Goal: Task Accomplishment & Management: Manage account settings

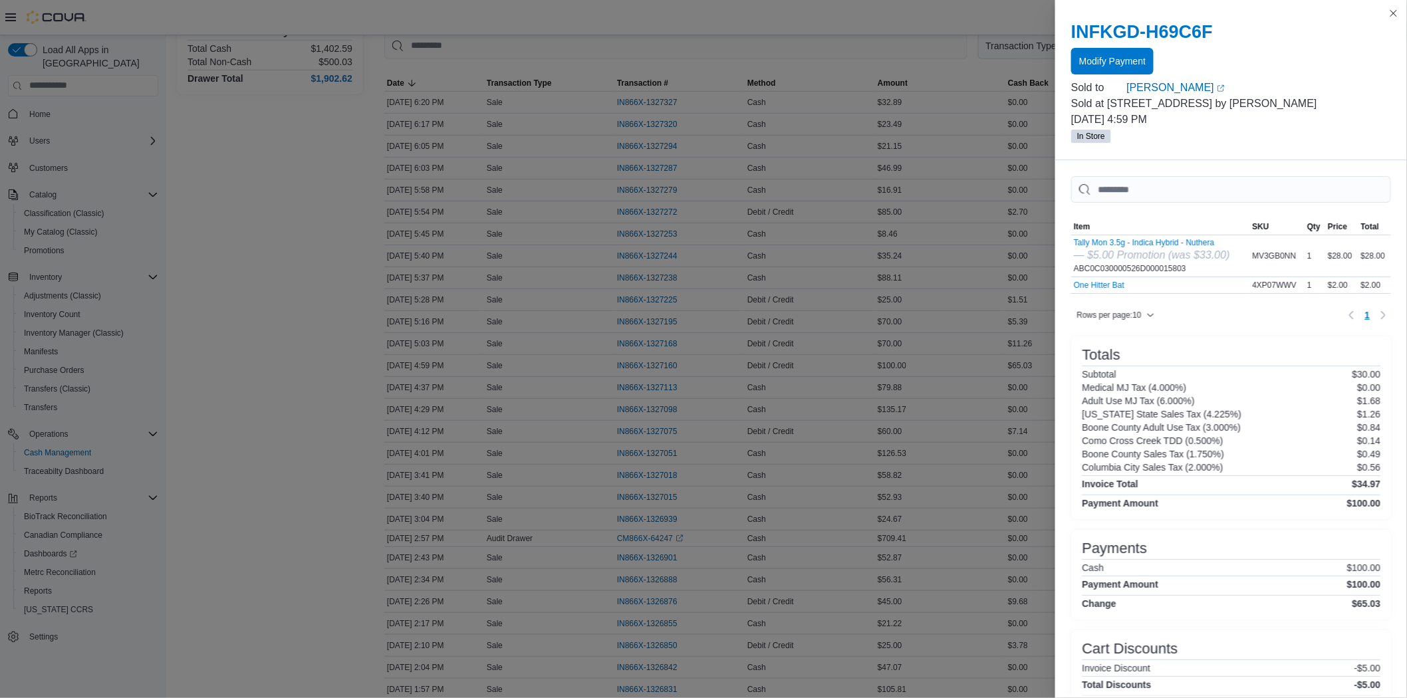
scroll to position [48, 0]
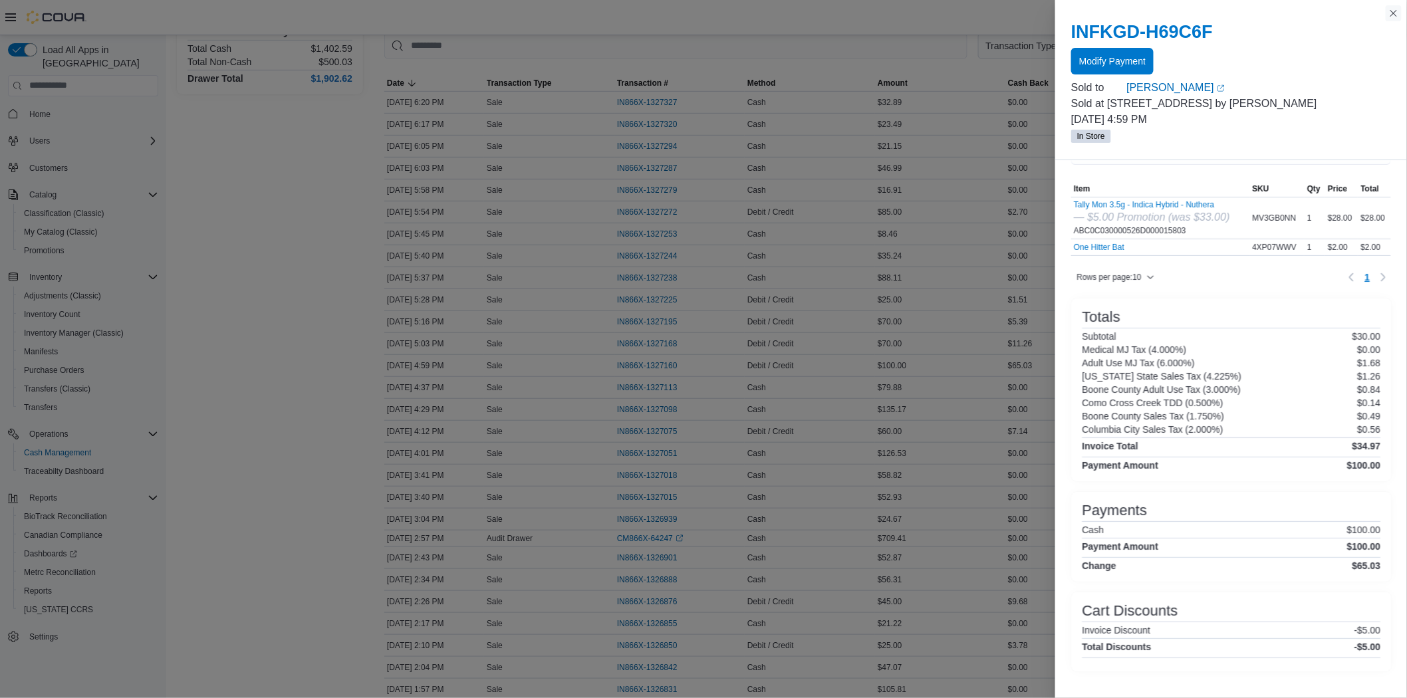
click at [1386, 17] on button "Close this dialog" at bounding box center [1394, 13] width 16 height 16
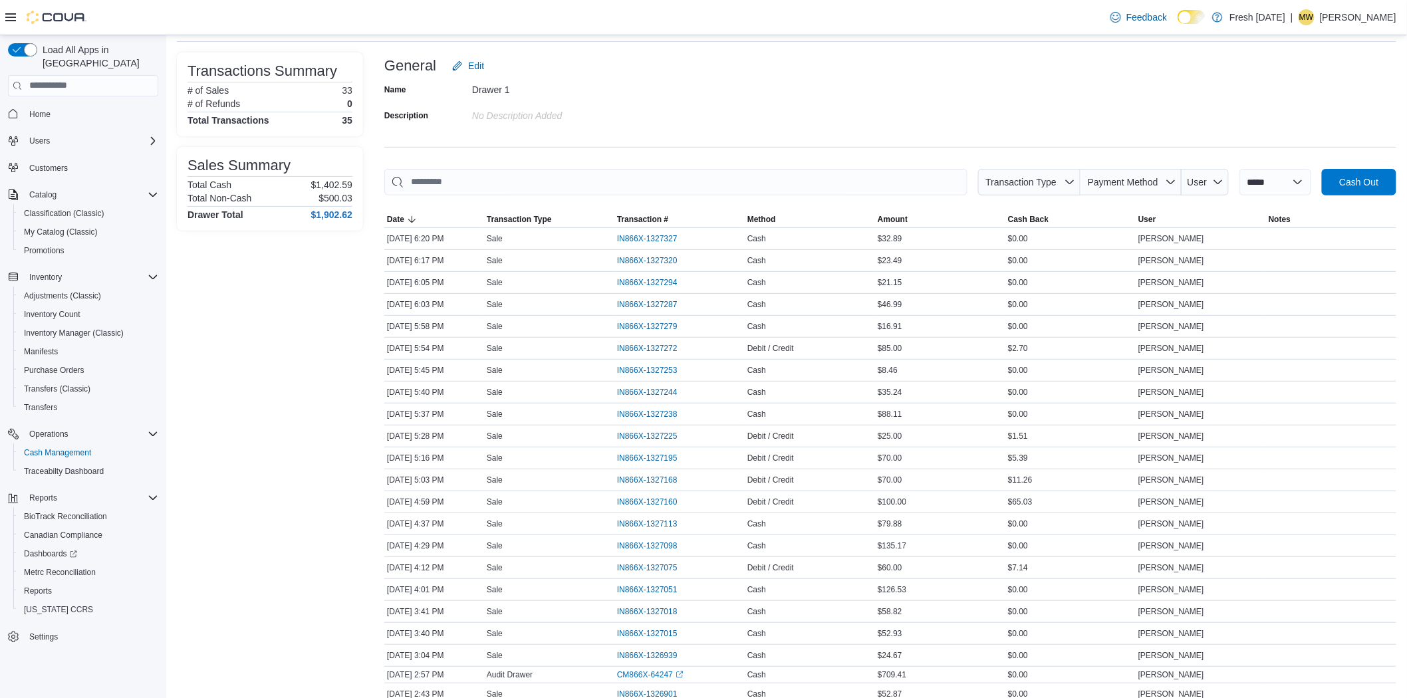
scroll to position [60, 0]
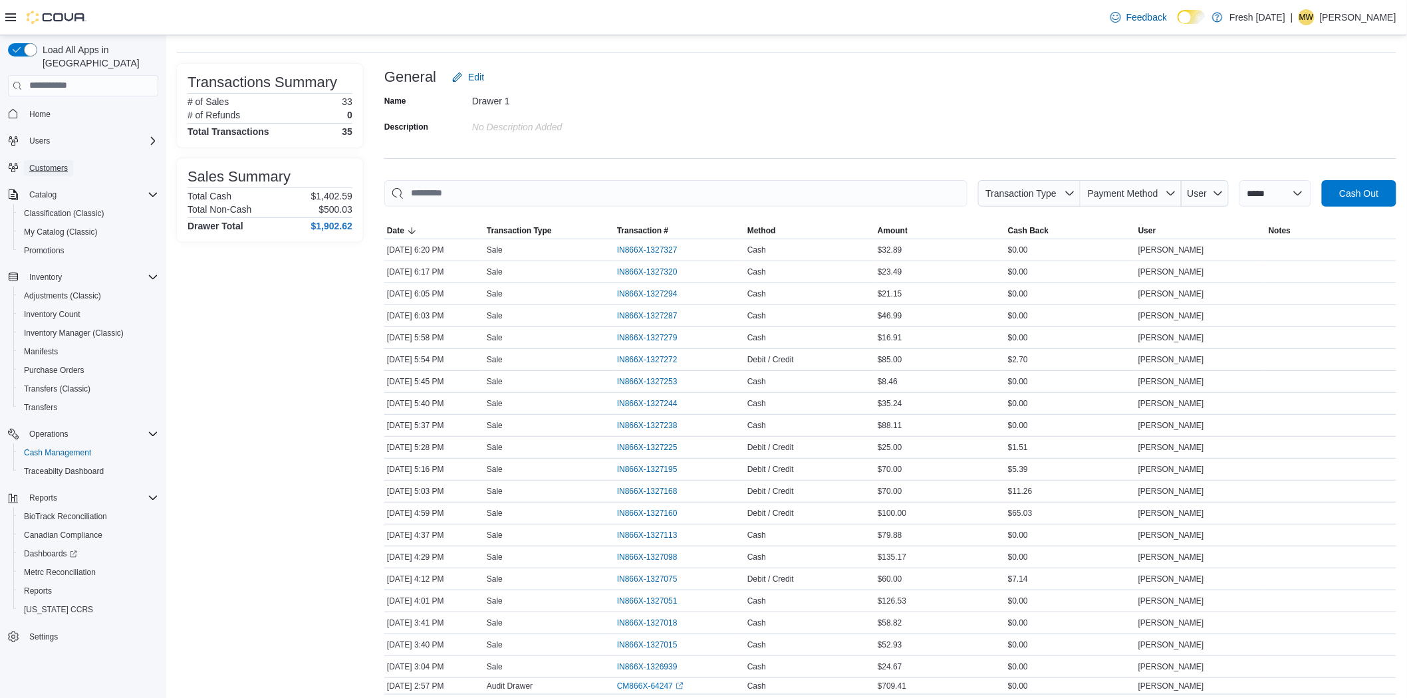
click at [61, 163] on span "Customers" at bounding box center [48, 168] width 39 height 11
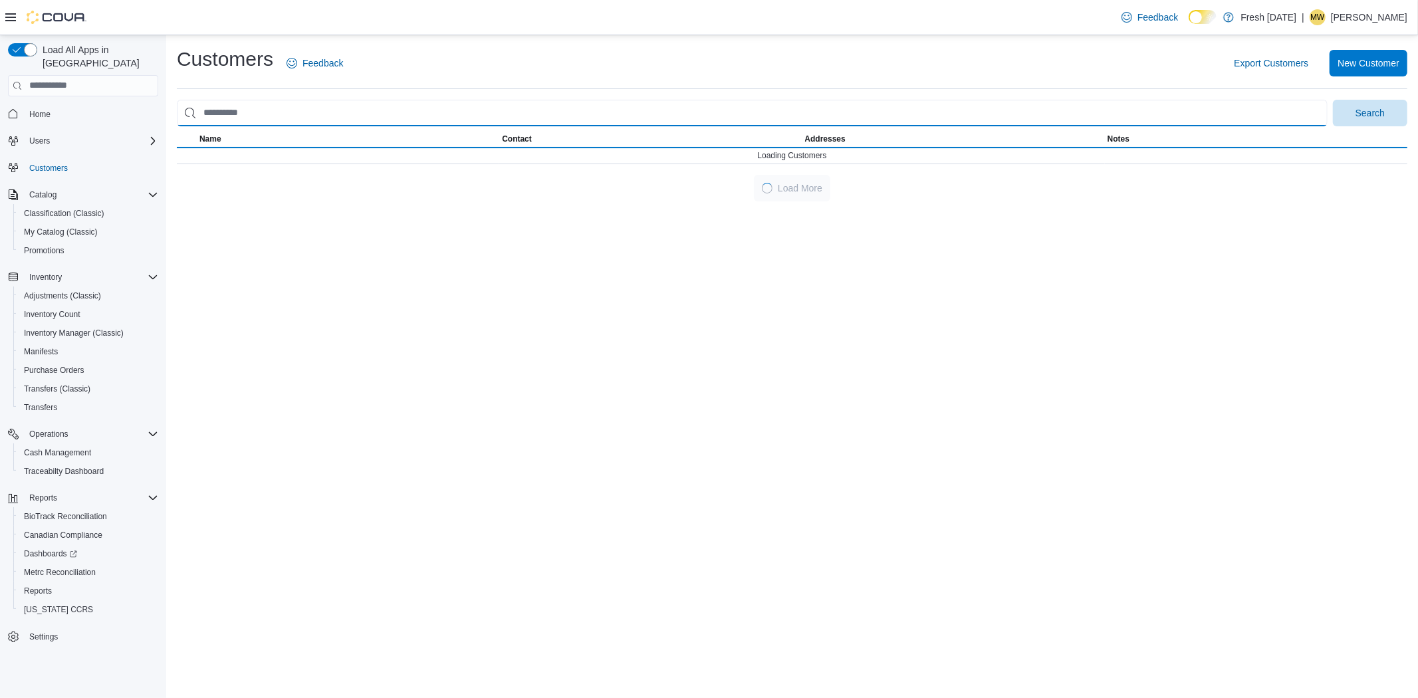
click at [315, 109] on input "search" at bounding box center [752, 113] width 1151 height 27
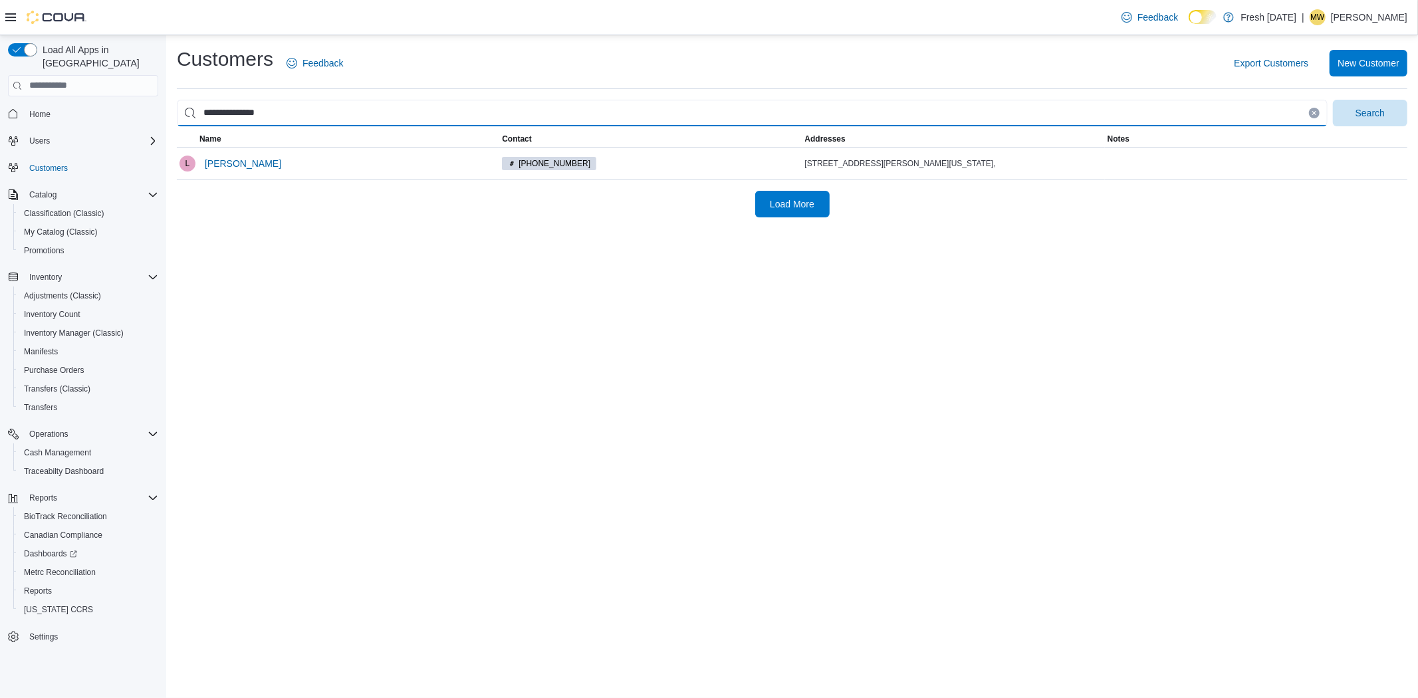
type input "**********"
click at [1333, 100] on button "Search" at bounding box center [1370, 113] width 74 height 27
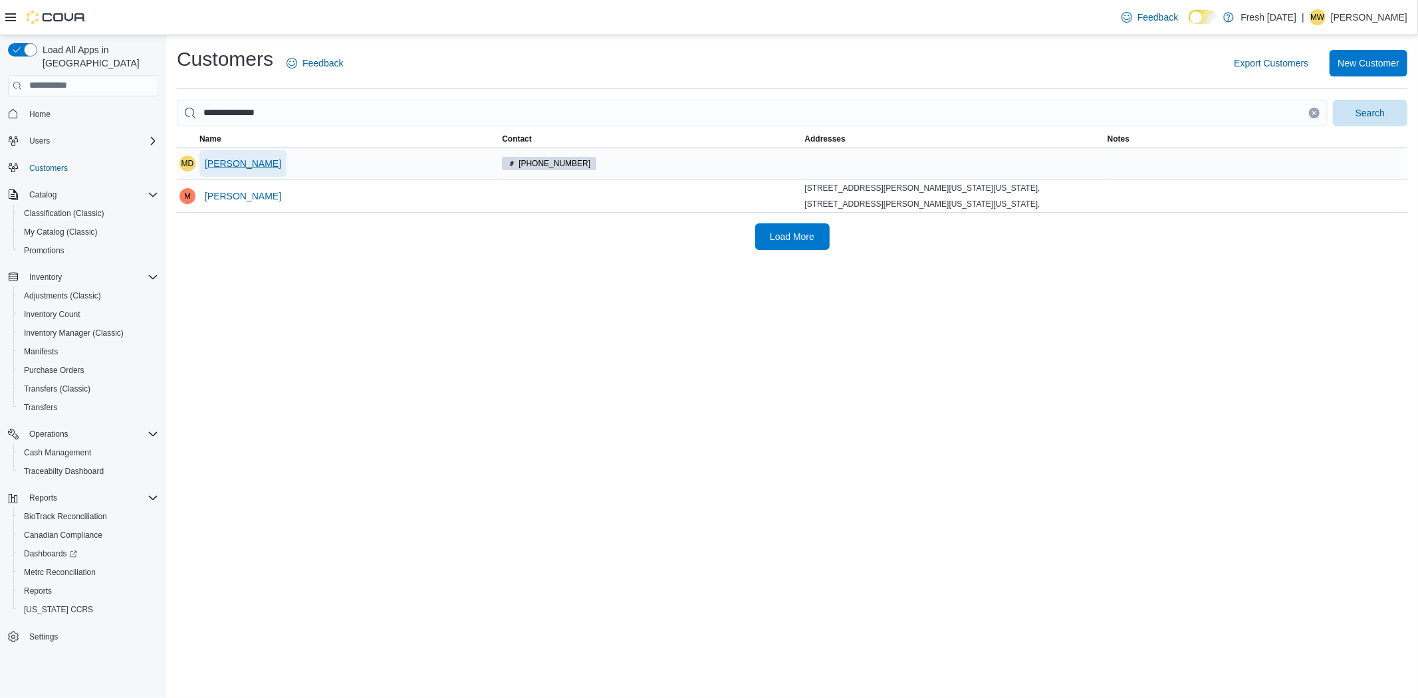
click at [244, 158] on span "[PERSON_NAME]" at bounding box center [243, 163] width 76 height 13
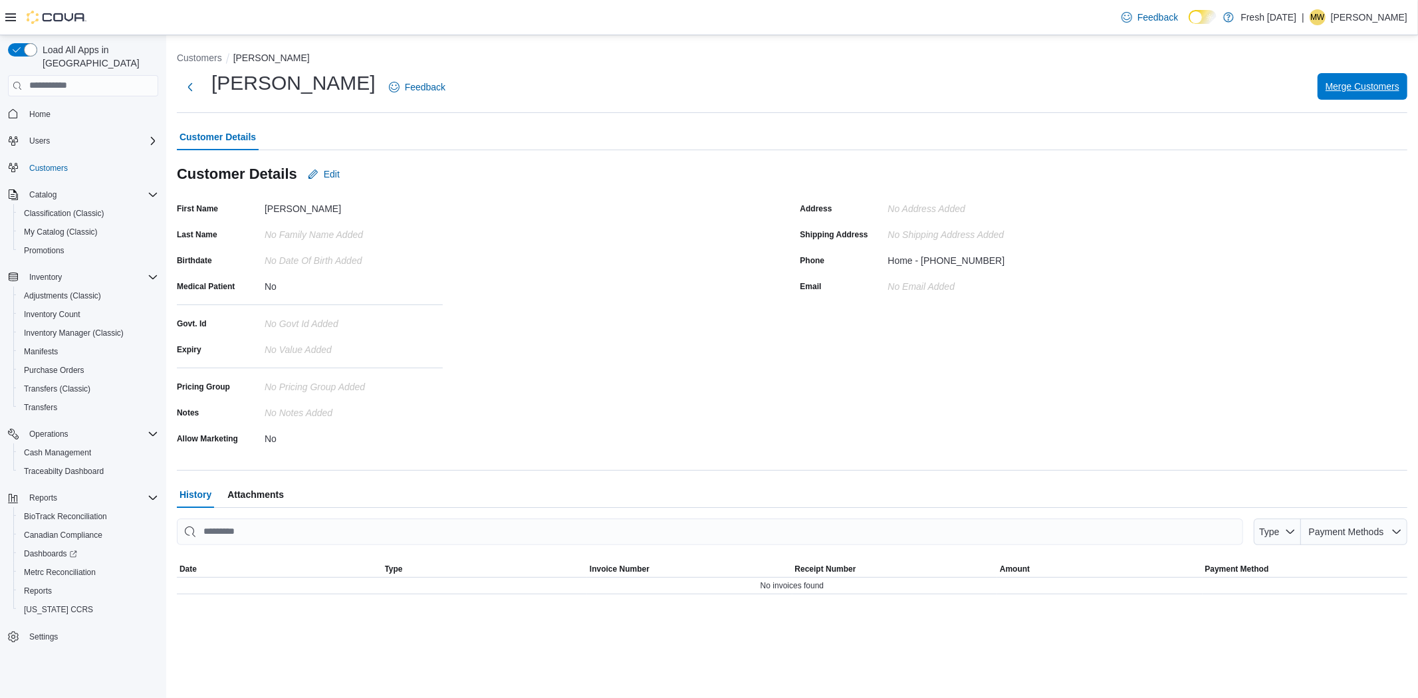
click at [1332, 88] on span "Merge Customers" at bounding box center [1363, 86] width 74 height 13
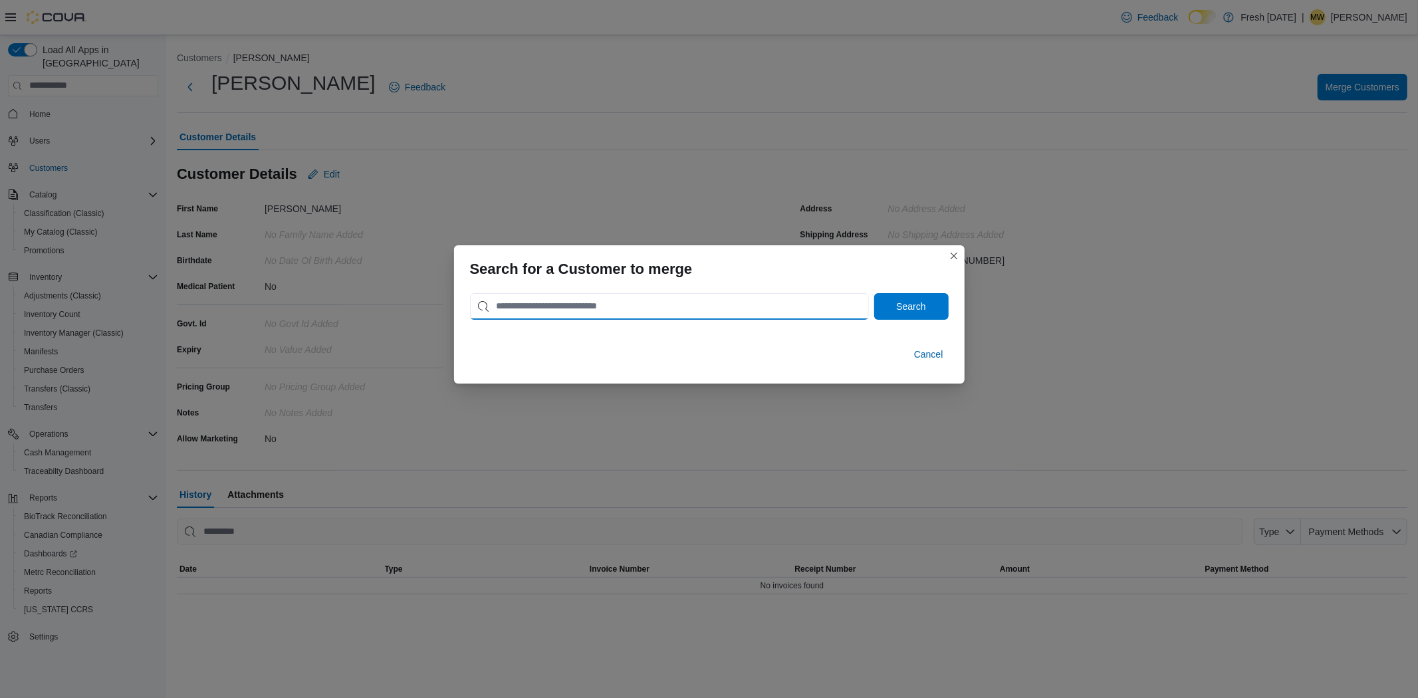
click at [733, 318] on input "search" at bounding box center [669, 306] width 399 height 27
type input "**********"
click at [874, 293] on button "Search" at bounding box center [911, 306] width 74 height 27
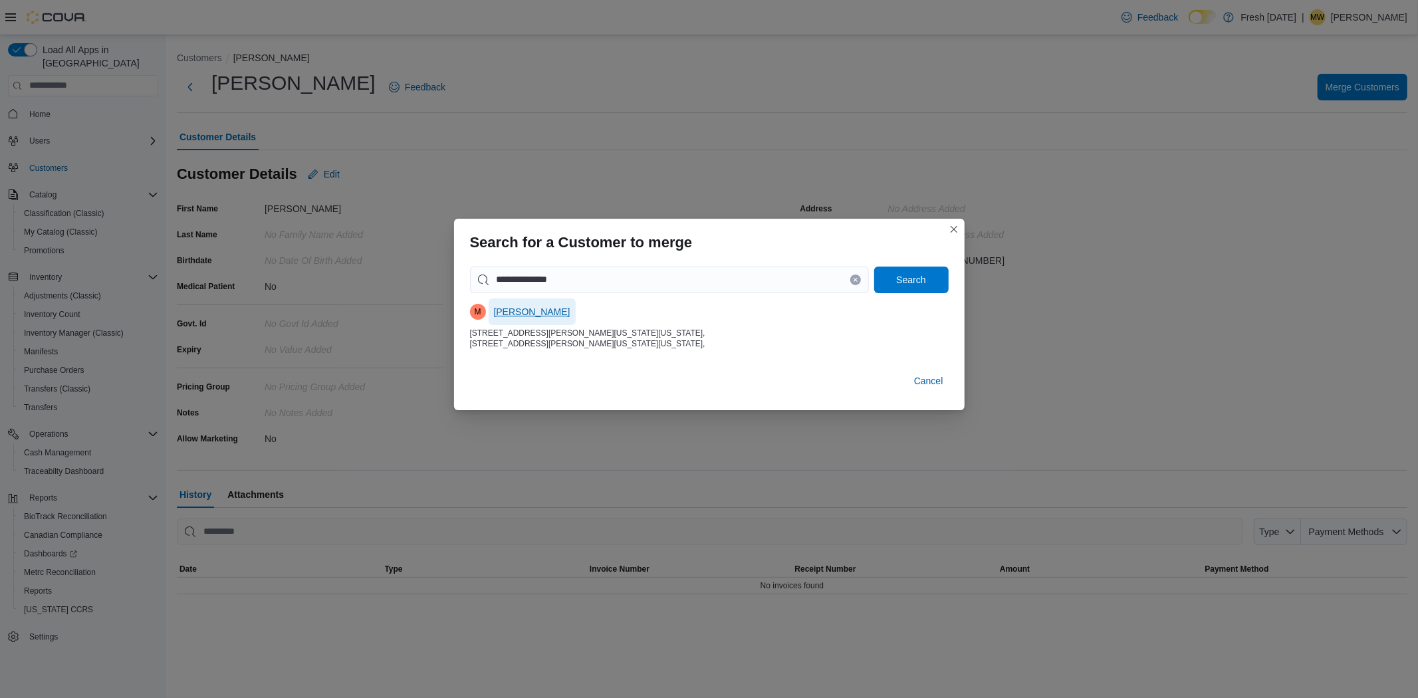
click at [520, 311] on span "[PERSON_NAME]" at bounding box center [532, 311] width 76 height 13
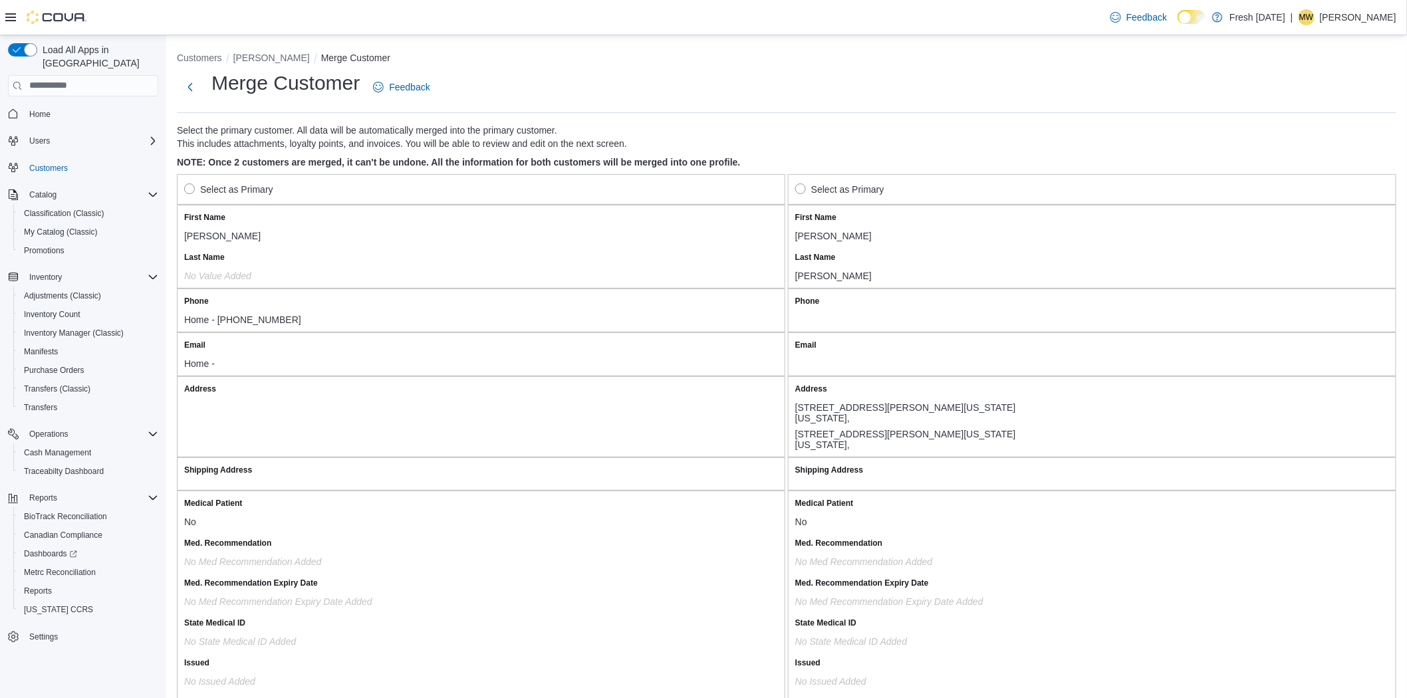
click at [800, 188] on div "Select as Primary" at bounding box center [1092, 189] width 608 height 31
click at [807, 183] on label "Select as Primary" at bounding box center [839, 190] width 89 height 16
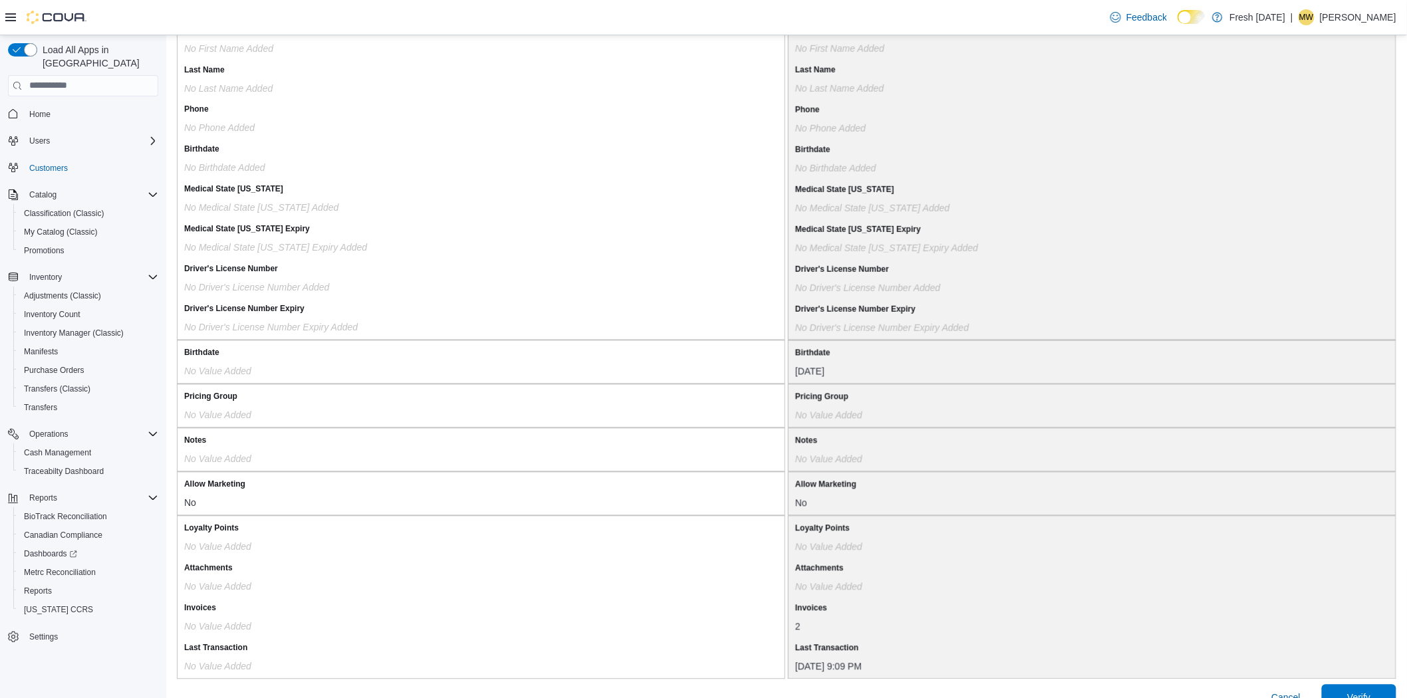
scroll to position [976, 0]
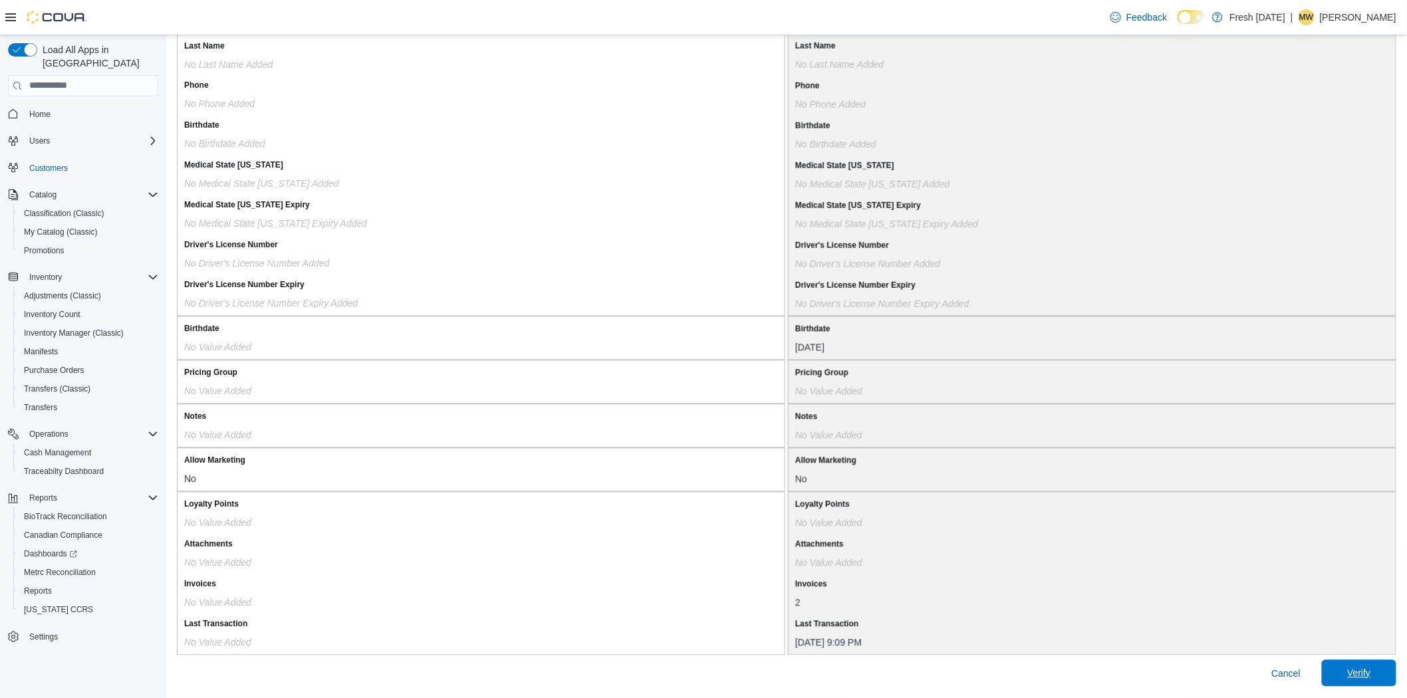
click at [1388, 669] on span "Verify" at bounding box center [1359, 673] width 59 height 27
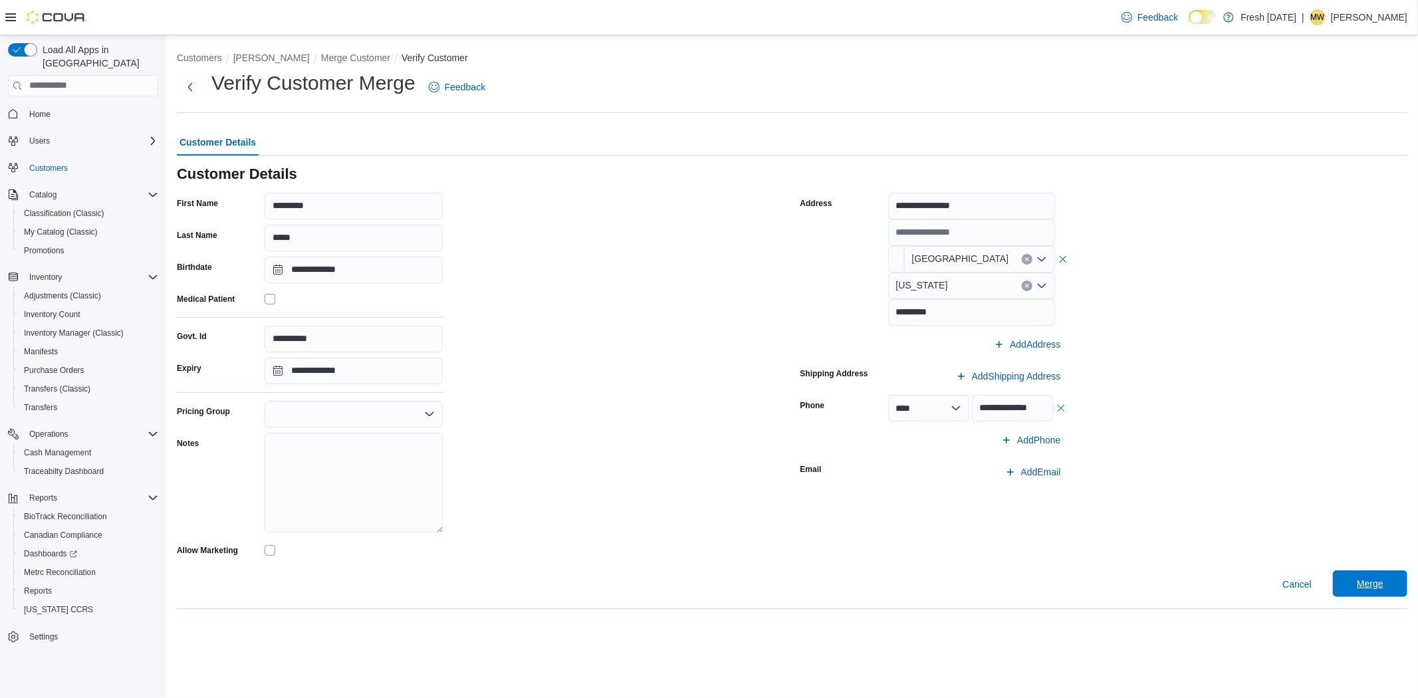
click at [1380, 589] on span "Merge" at bounding box center [1370, 583] width 27 height 13
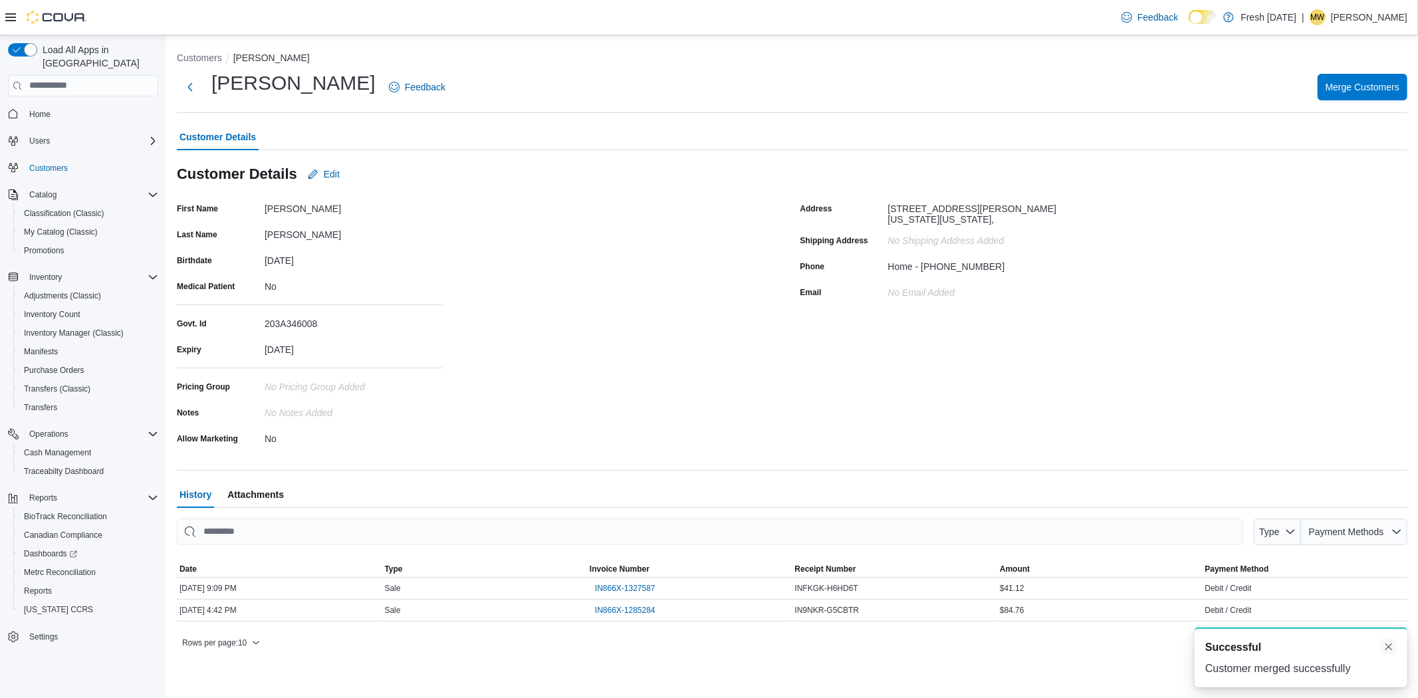
click at [1390, 648] on button "Dismiss toast" at bounding box center [1389, 647] width 16 height 16
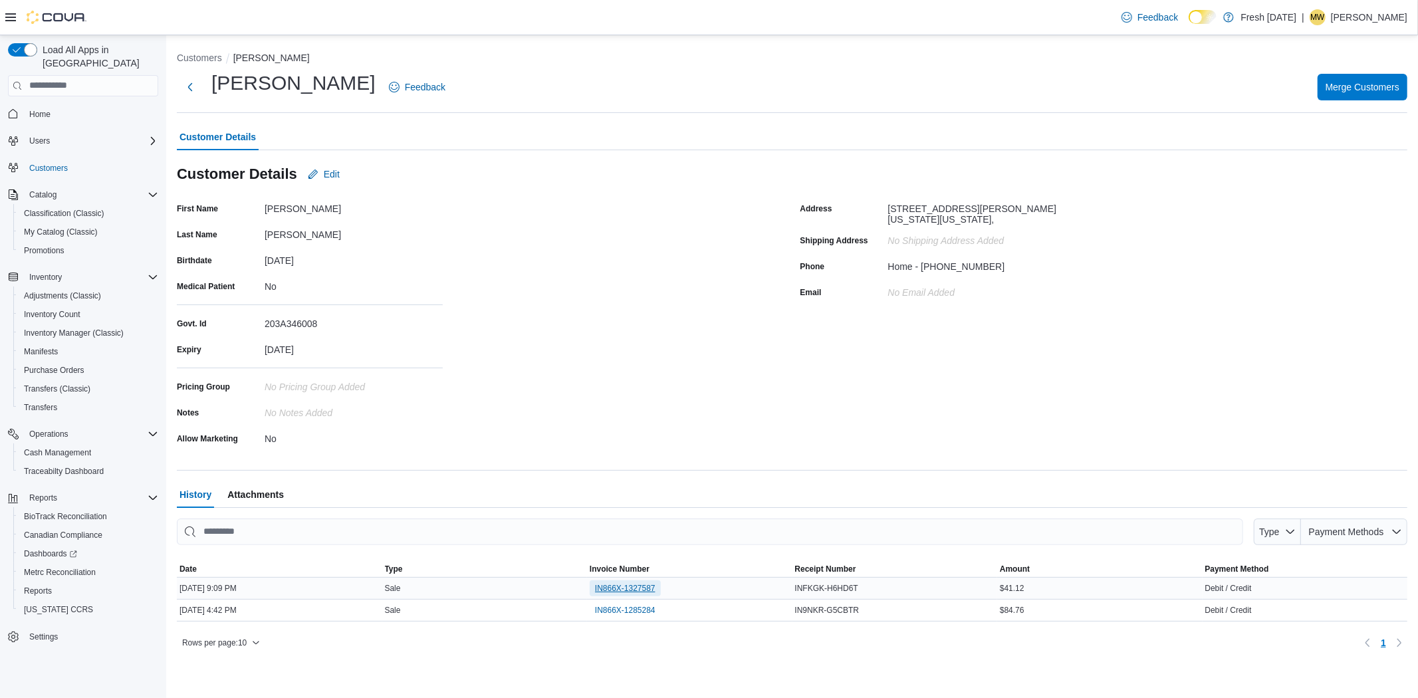
click at [614, 581] on span "IN866X-1327587" at bounding box center [625, 589] width 61 height 16
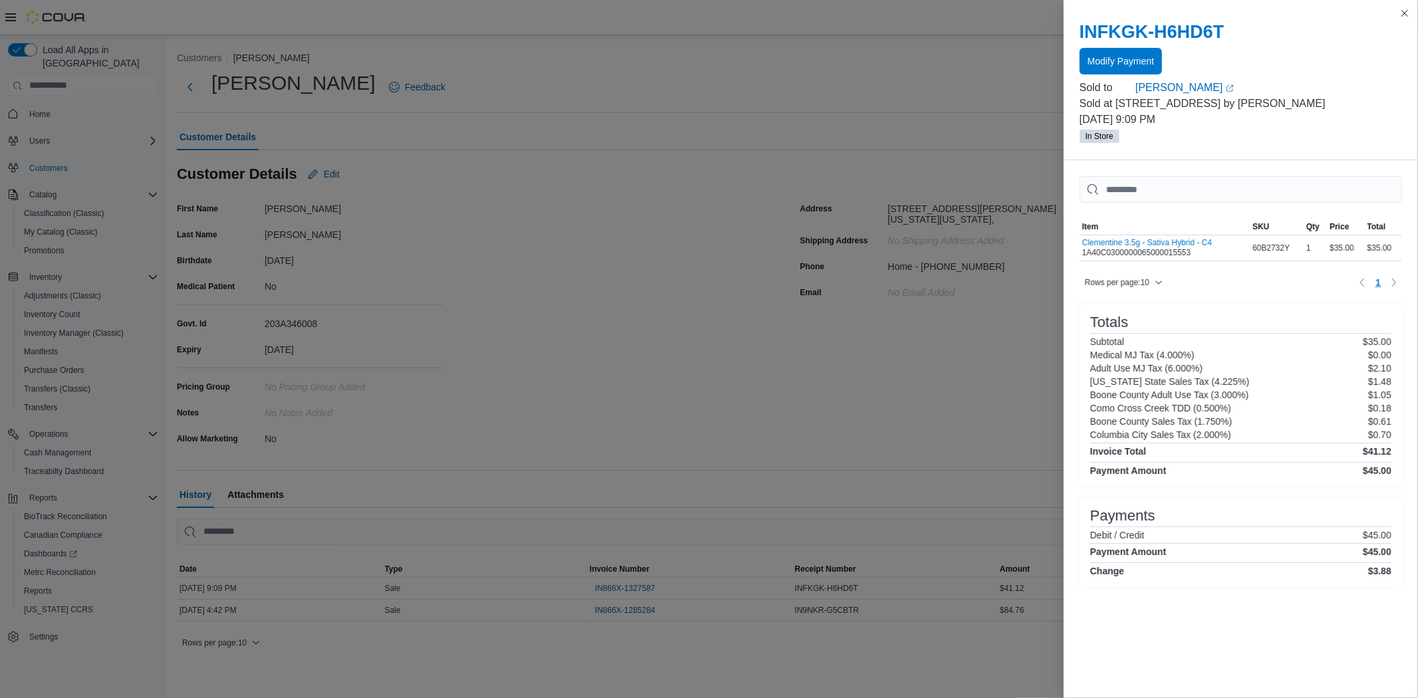
click at [1404, 23] on div "INFKGK-H6HD6T Modify Payment Sold to [PERSON_NAME] (opens in a new tab or windo…" at bounding box center [1241, 82] width 354 height 155
click at [1406, 15] on button "Close this dialog" at bounding box center [1405, 13] width 16 height 16
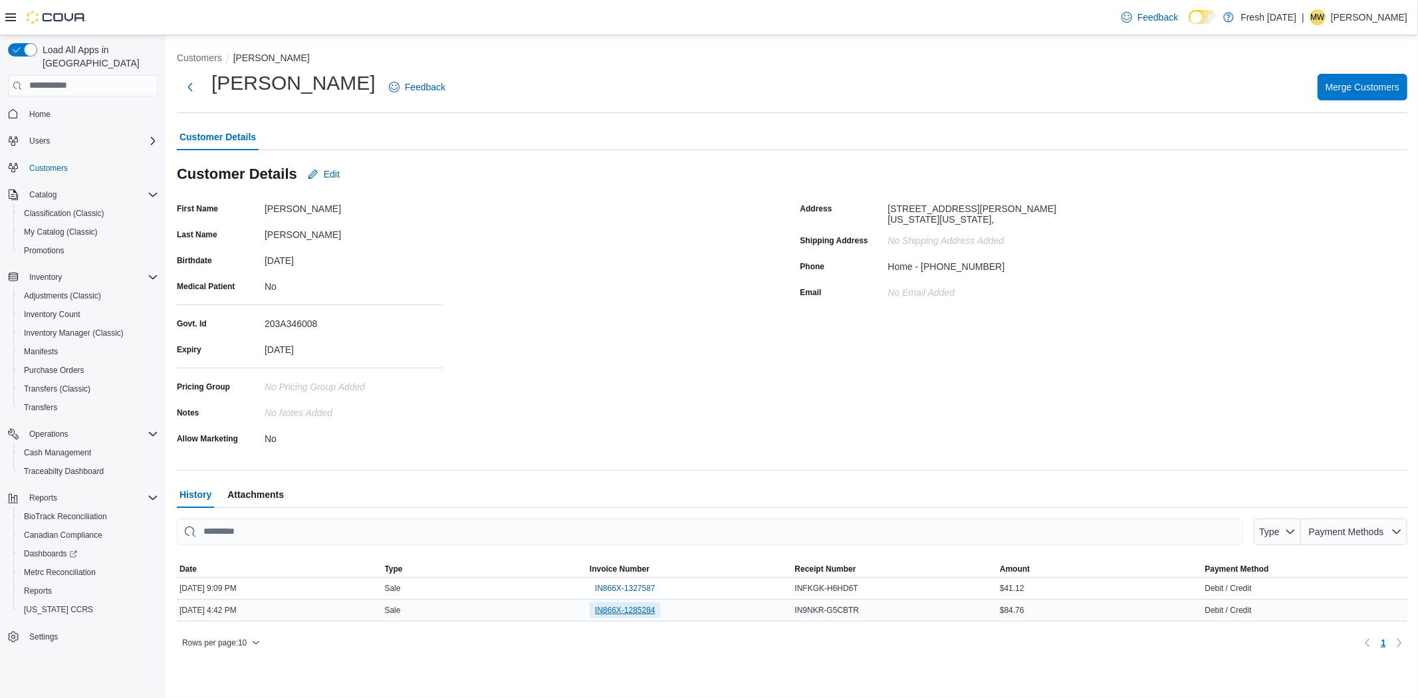
click at [601, 605] on span "IN866X-1285284" at bounding box center [625, 610] width 61 height 11
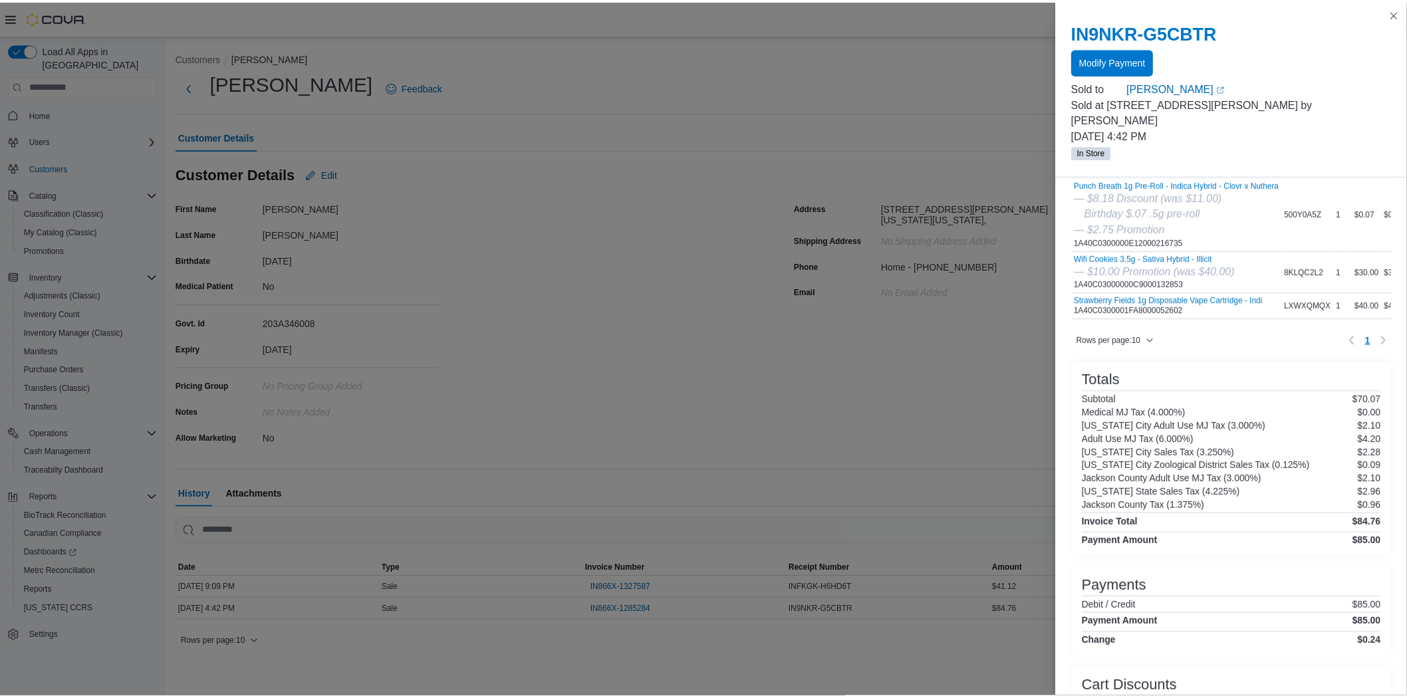
scroll to position [144, 0]
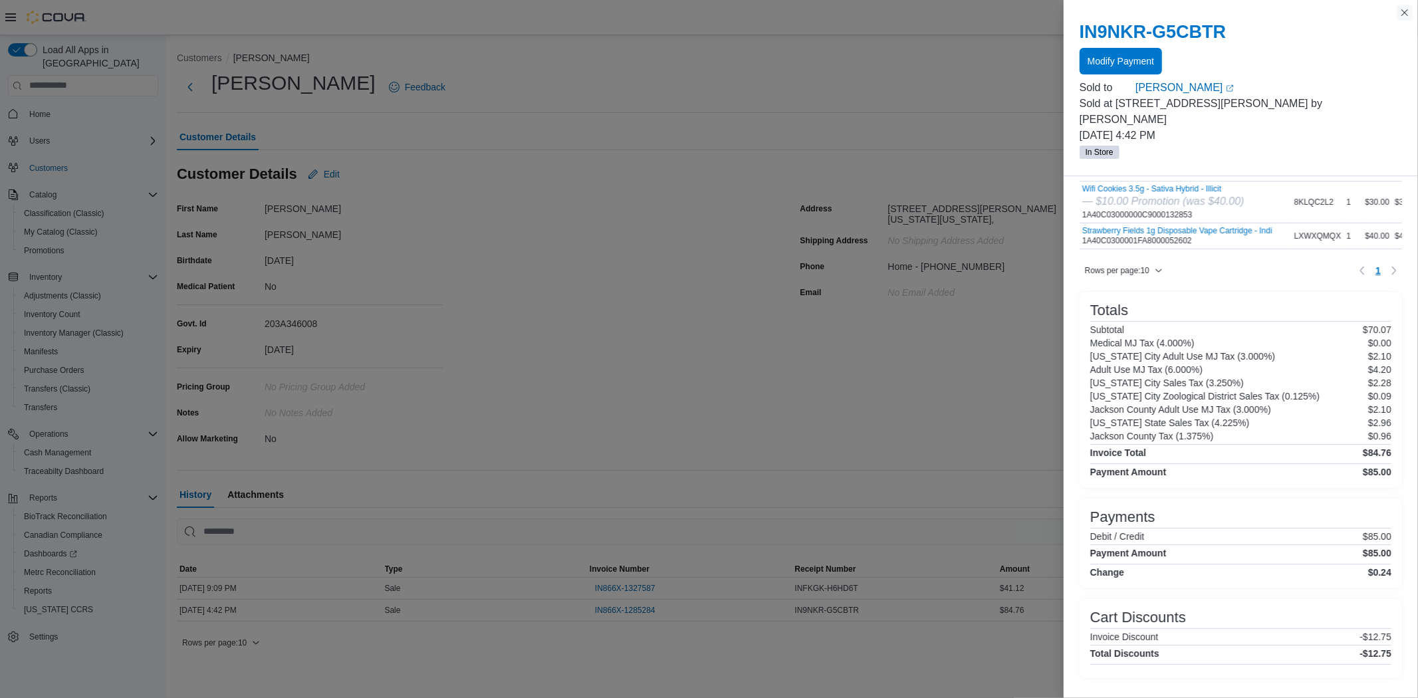
click at [1404, 20] on button "Close this dialog" at bounding box center [1405, 13] width 16 height 16
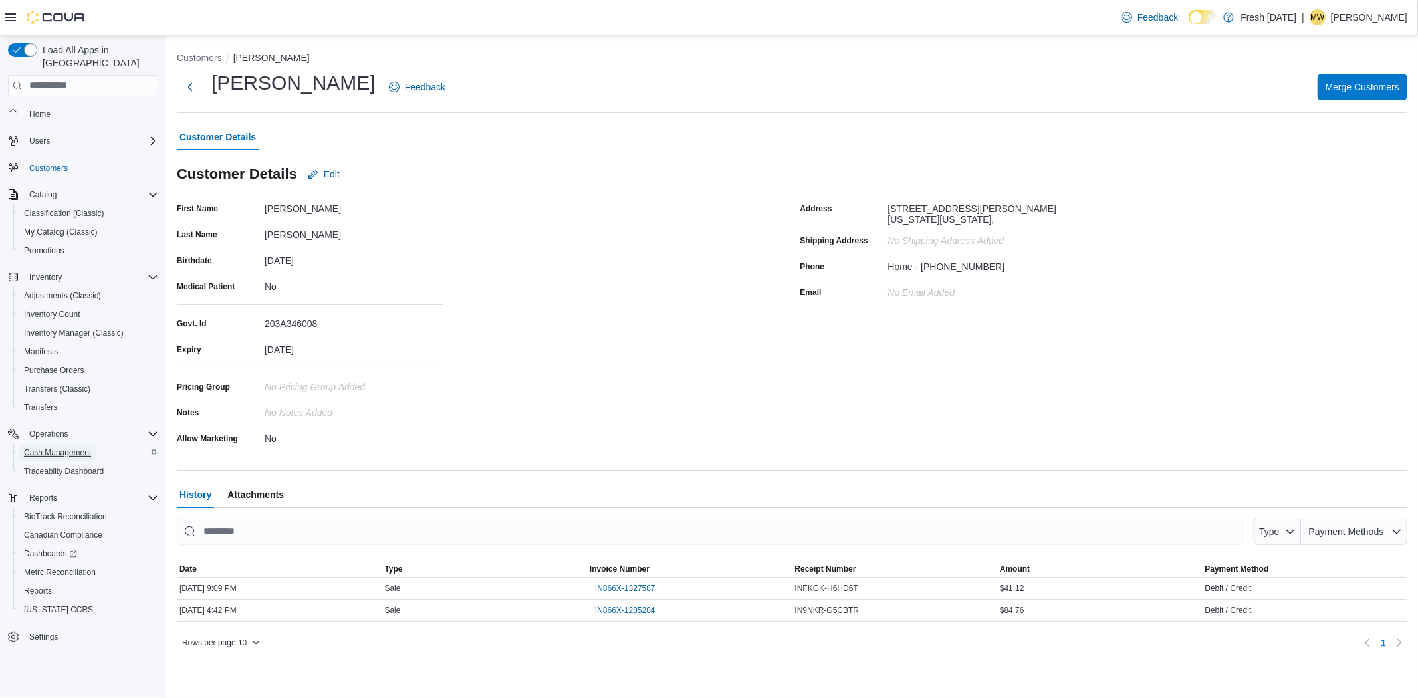
click at [84, 448] on span "Cash Management" at bounding box center [57, 453] width 67 height 11
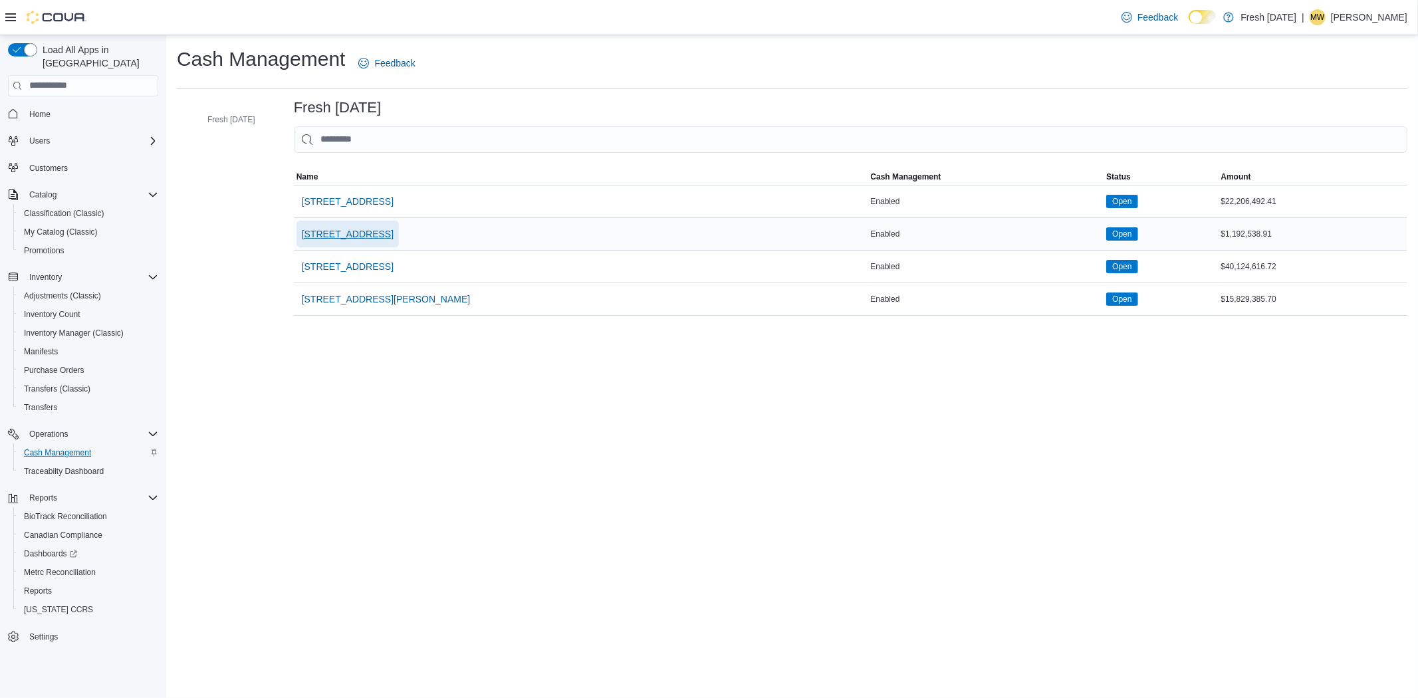
click at [375, 239] on span "[STREET_ADDRESS]" at bounding box center [348, 233] width 92 height 13
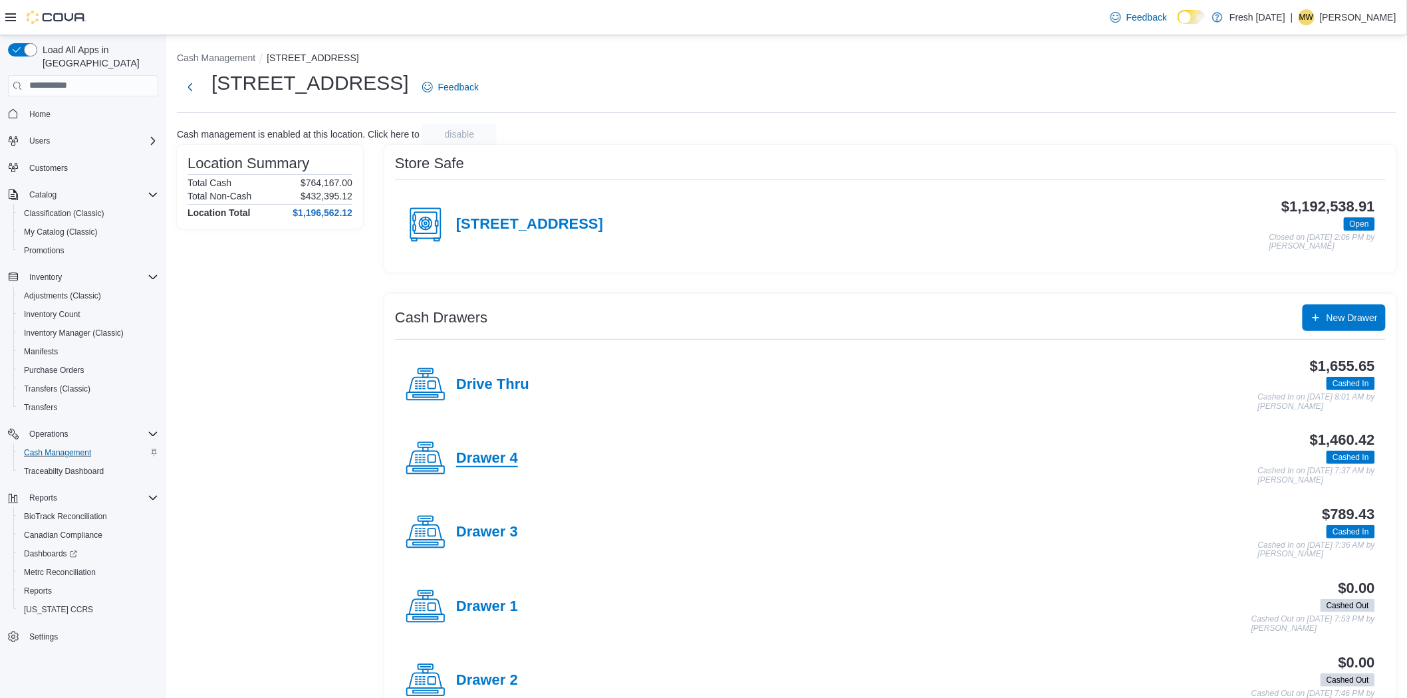
click at [508, 466] on h4 "Drawer 4" at bounding box center [487, 458] width 62 height 17
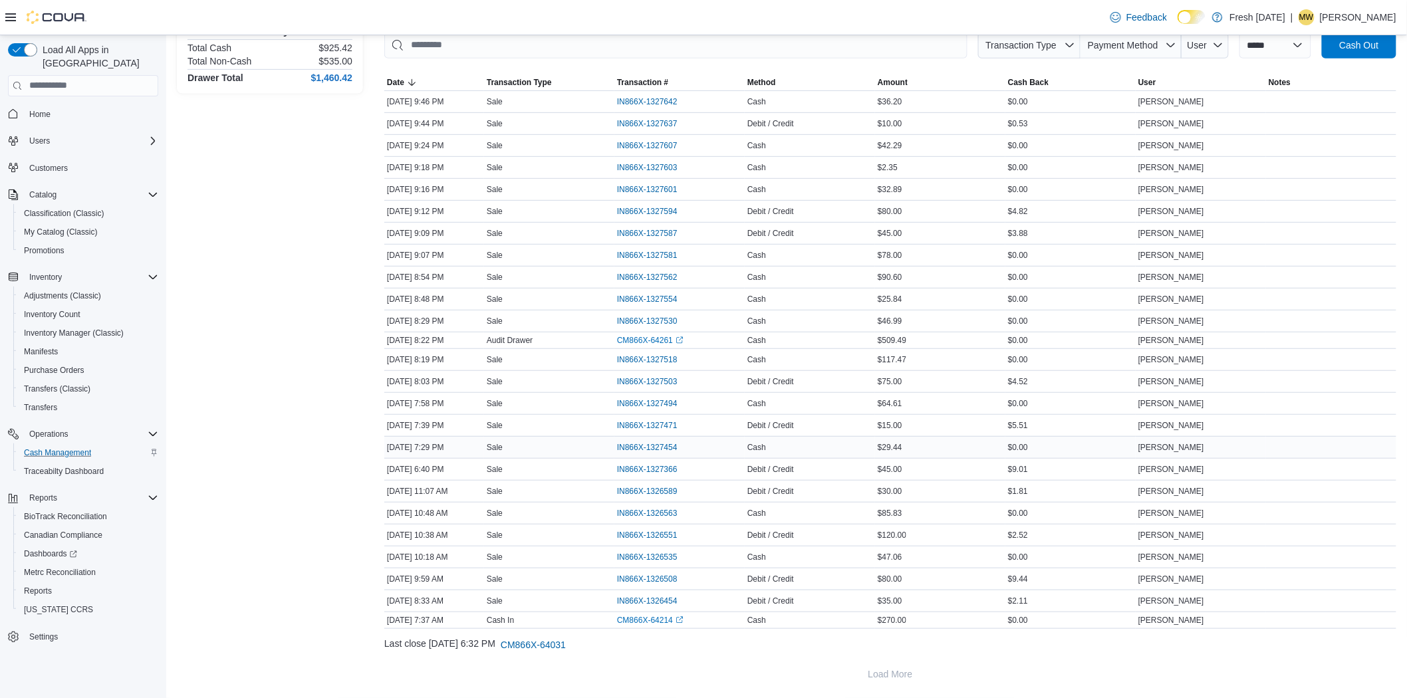
scroll to position [209, 0]
click at [35, 586] on span "Reports" at bounding box center [38, 591] width 28 height 11
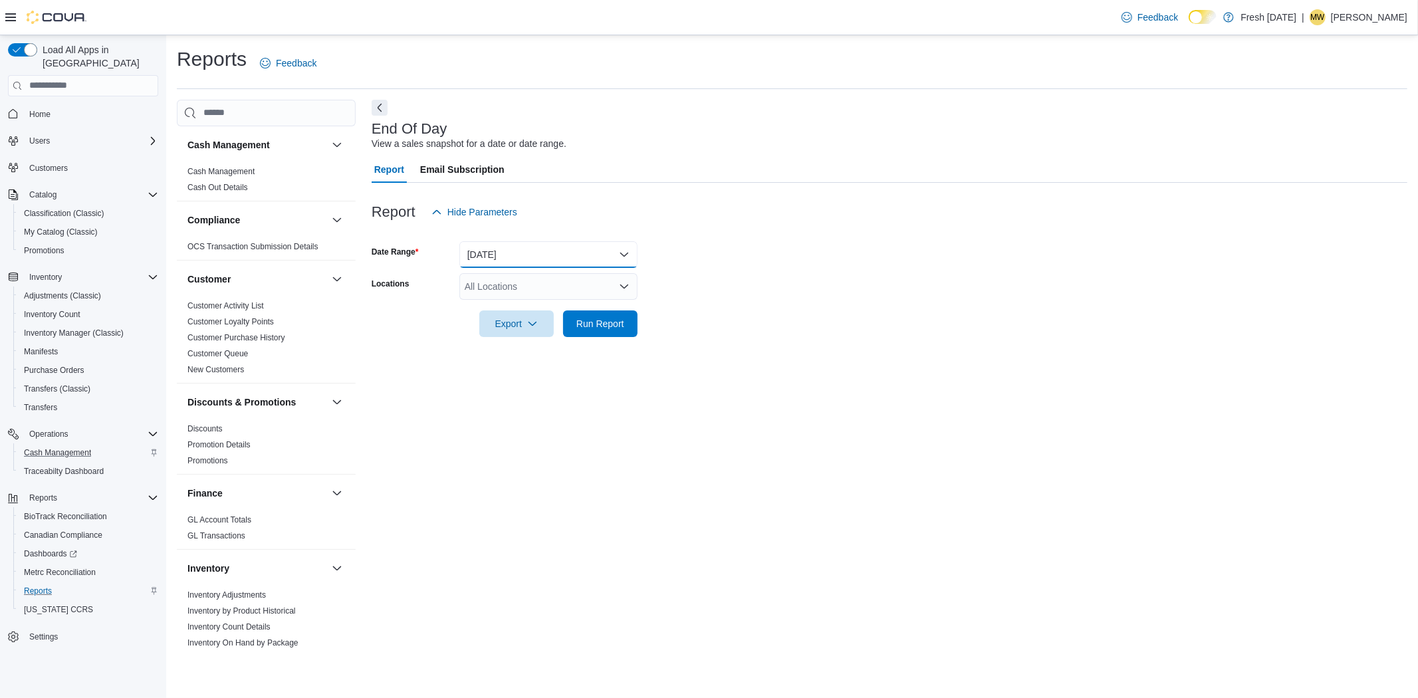
click at [535, 251] on button "[DATE]" at bounding box center [548, 254] width 178 height 27
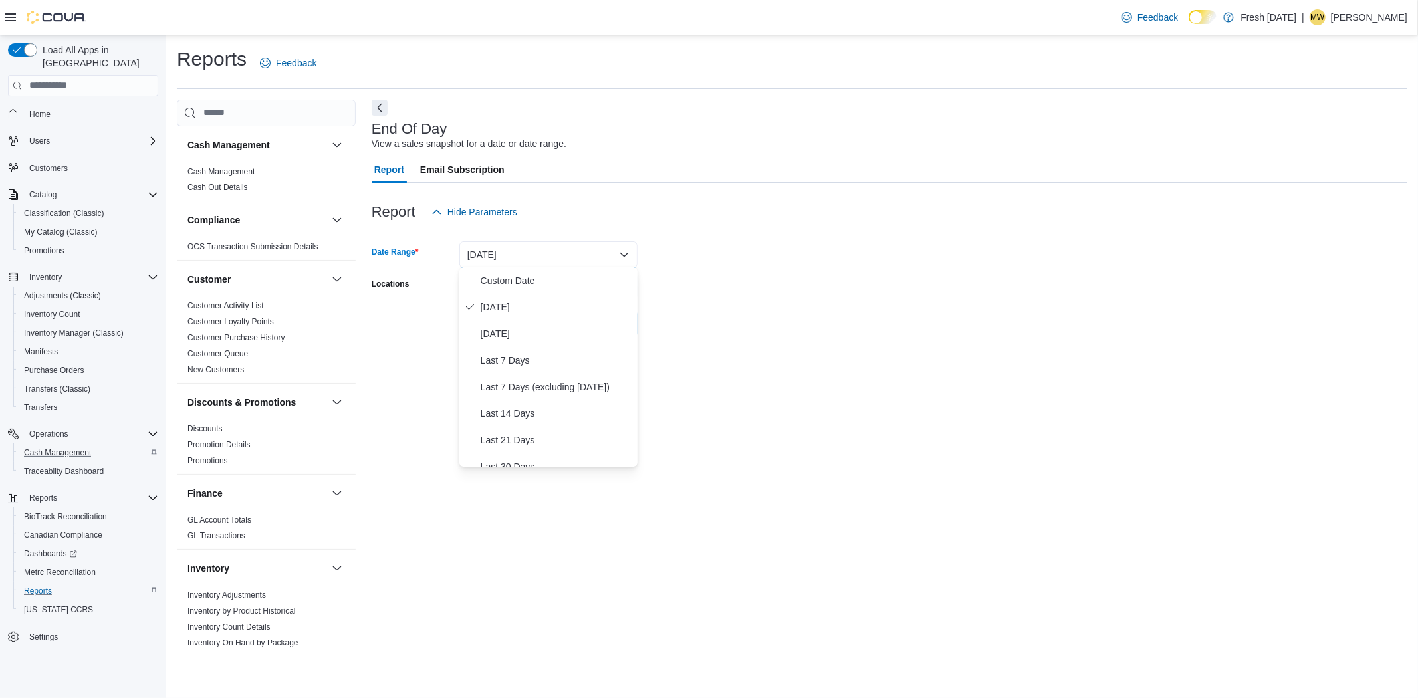
click at [587, 206] on div "Report Hide Parameters" at bounding box center [890, 212] width 1036 height 27
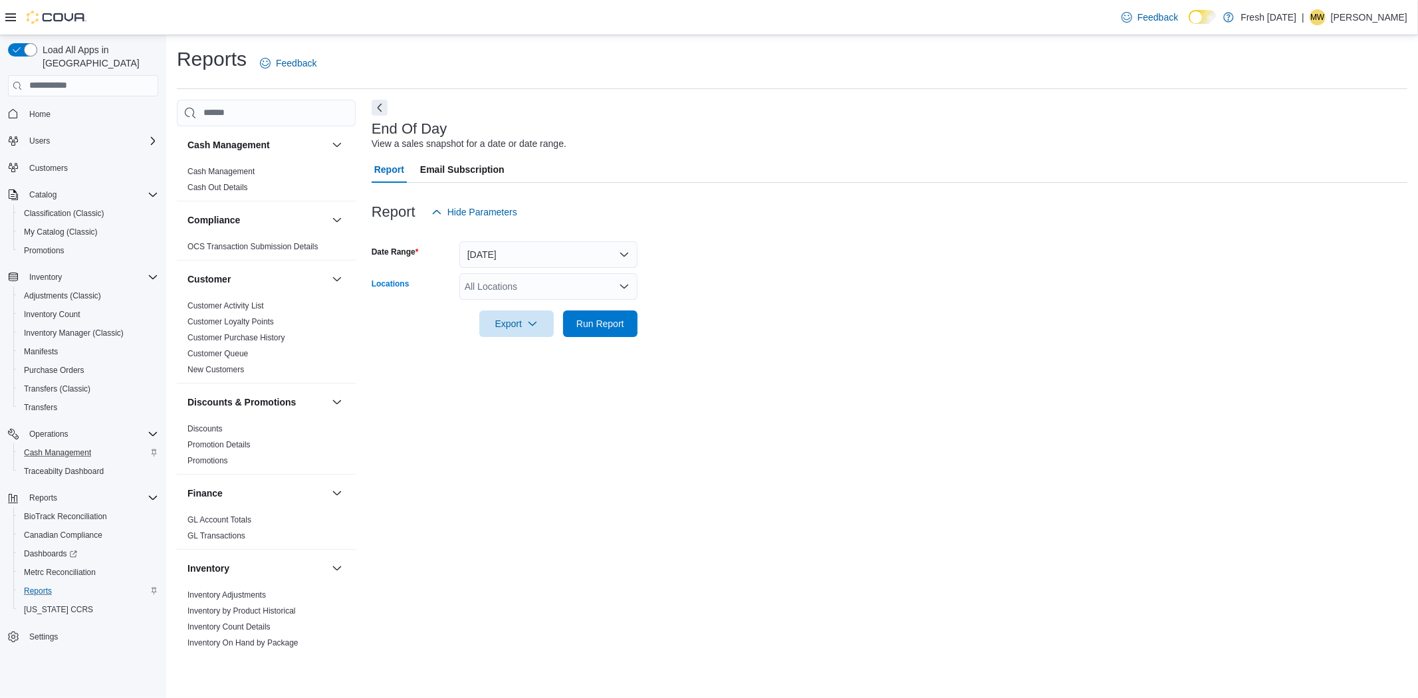
click at [523, 287] on div "All Locations" at bounding box center [548, 286] width 178 height 27
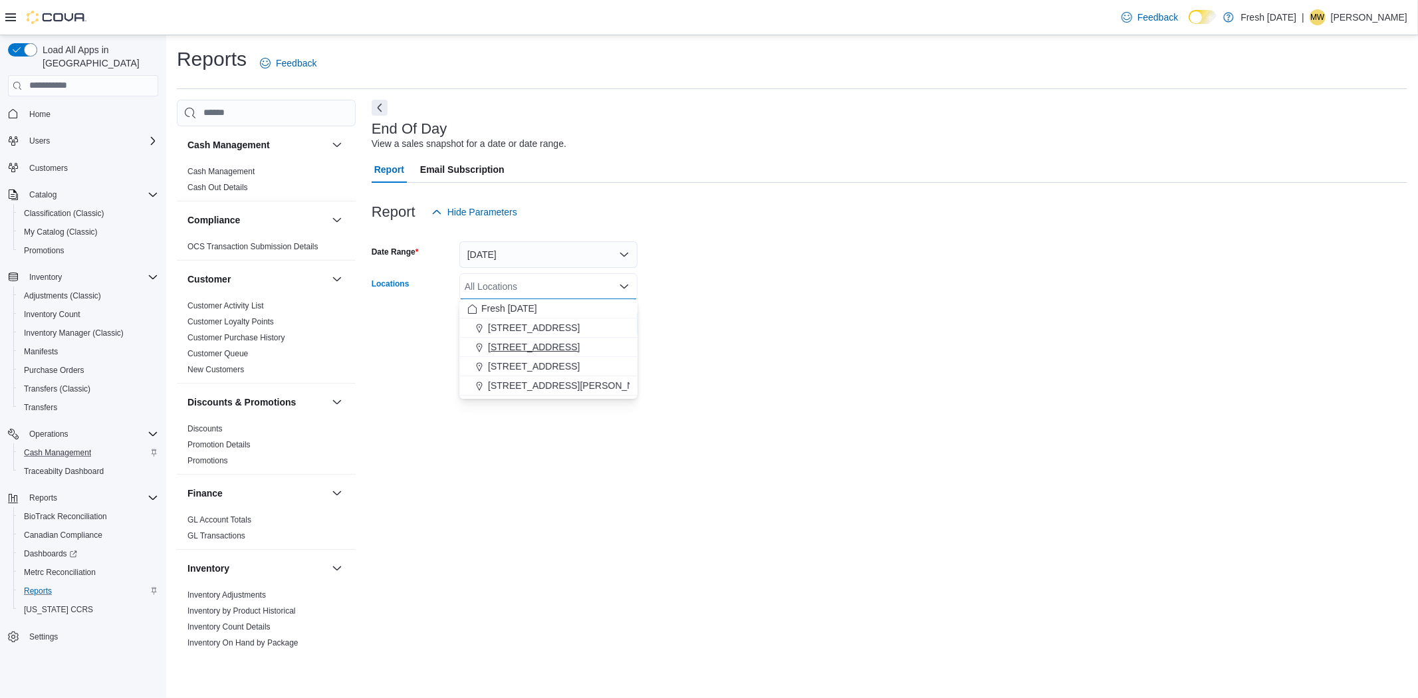
click at [553, 355] on button "[STREET_ADDRESS]" at bounding box center [548, 347] width 178 height 19
click at [1246, 303] on div at bounding box center [890, 305] width 1036 height 11
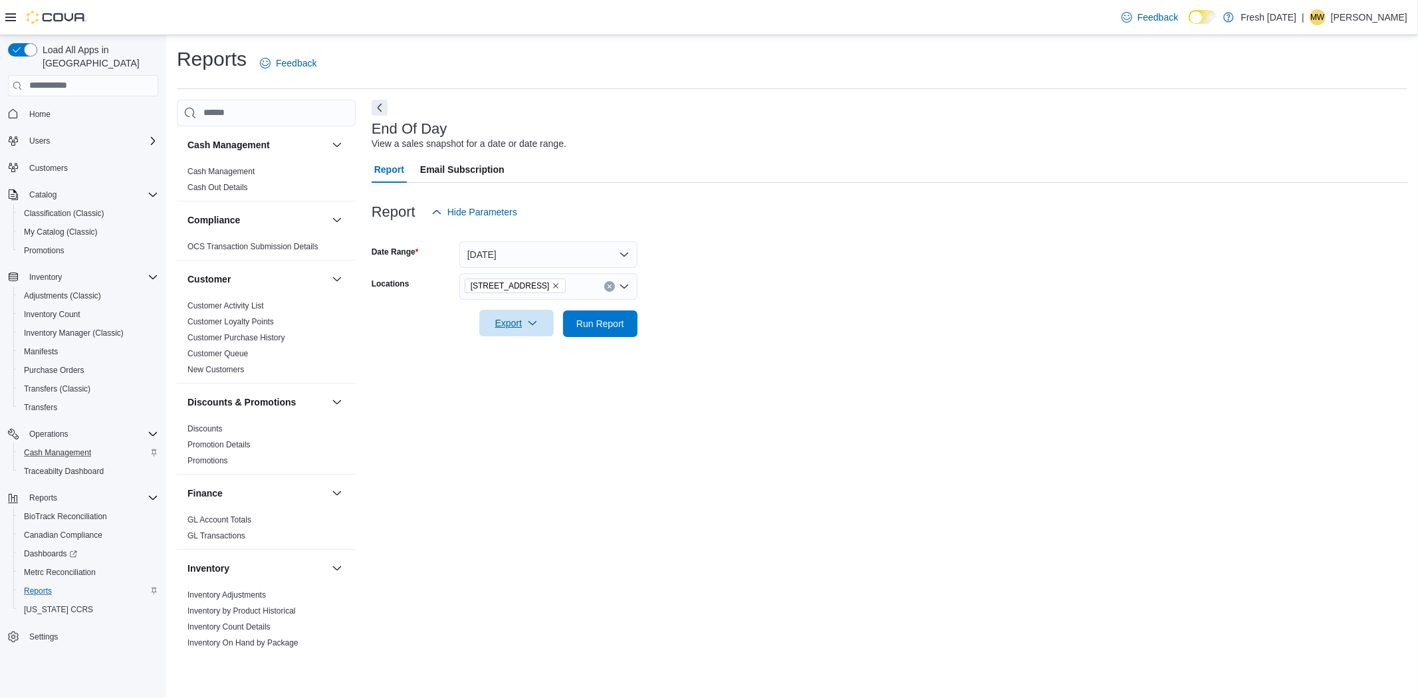
click at [540, 327] on span "Export" at bounding box center [516, 323] width 59 height 27
click at [541, 380] on span "Export to Pdf" at bounding box center [519, 376] width 60 height 11
